Goal: Information Seeking & Learning: Compare options

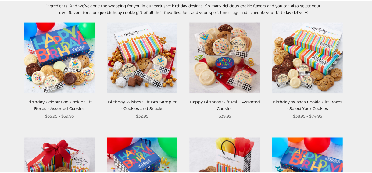
scroll to position [93, 0]
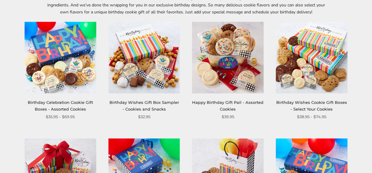
click at [79, 104] on link "Birthday Celebration Cookie Gift Boxes - Assorted Cookies" at bounding box center [60, 105] width 65 height 11
click at [206, 102] on link "Happy Birthday Gift Pail - Assorted Cookies" at bounding box center [227, 105] width 71 height 11
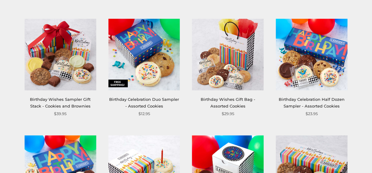
scroll to position [218, 0]
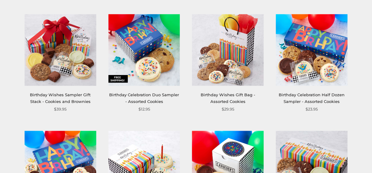
click at [157, 95] on link "Birthday Celebration Duo Sampler - Assorted Cookies" at bounding box center [144, 97] width 70 height 11
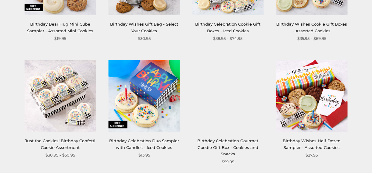
scroll to position [653, 0]
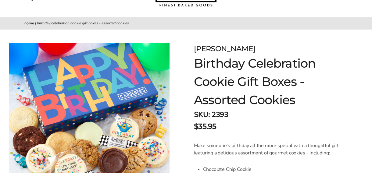
scroll to position [31, 0]
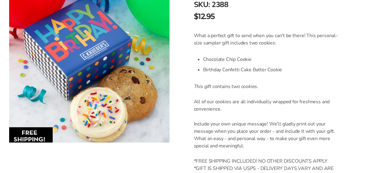
scroll to position [156, 0]
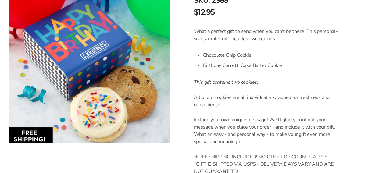
click at [280, 110] on div "What a perfect gift to send when you can't be there! This personal-size sampler…" at bounding box center [268, 102] width 148 height 148
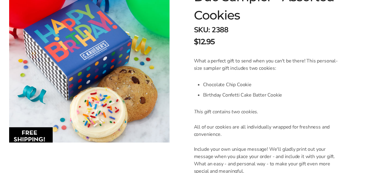
scroll to position [124, 0]
